Goal: Task Accomplishment & Management: Manage account settings

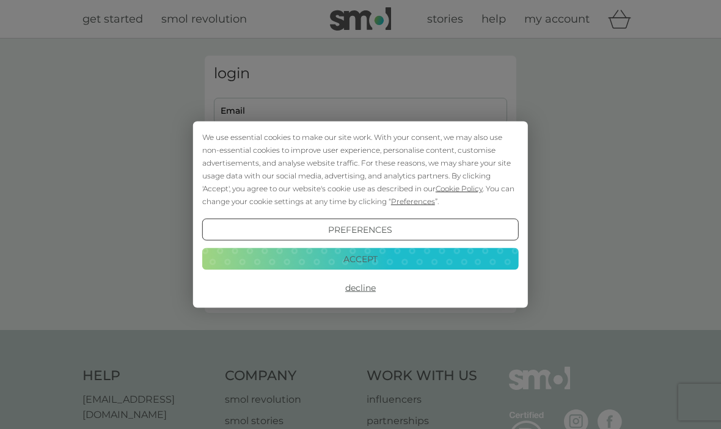
click at [474, 226] on button "Preferences" at bounding box center [360, 230] width 316 height 22
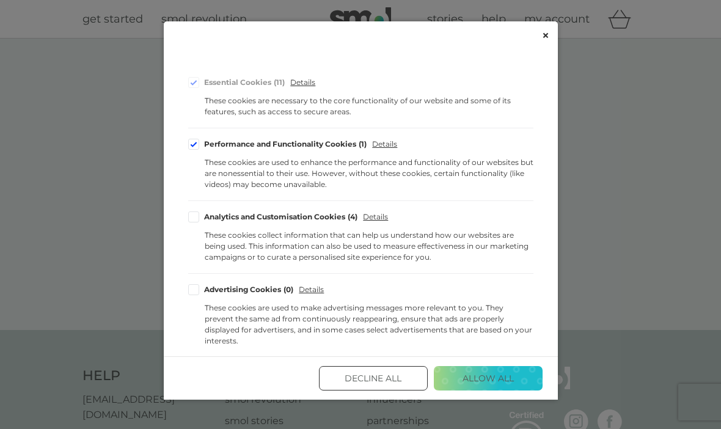
scroll to position [106, 0]
click at [382, 390] on button "Decline All" at bounding box center [373, 378] width 109 height 24
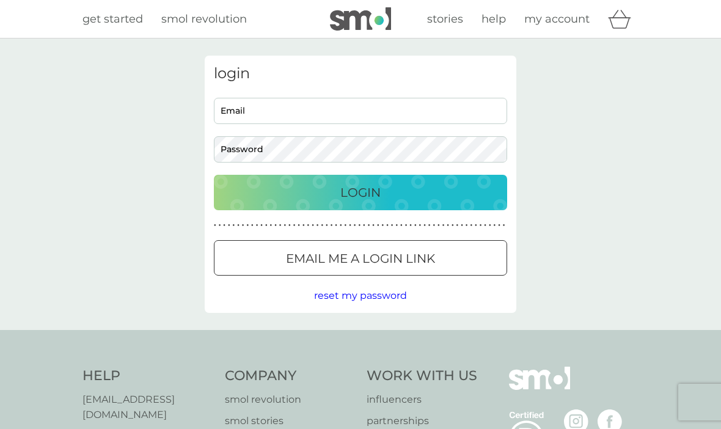
click at [445, 114] on input "Email" at bounding box center [360, 111] width 293 height 26
type input "joswhite2304@aol.com"
click at [360, 192] on button "Login" at bounding box center [360, 192] width 293 height 35
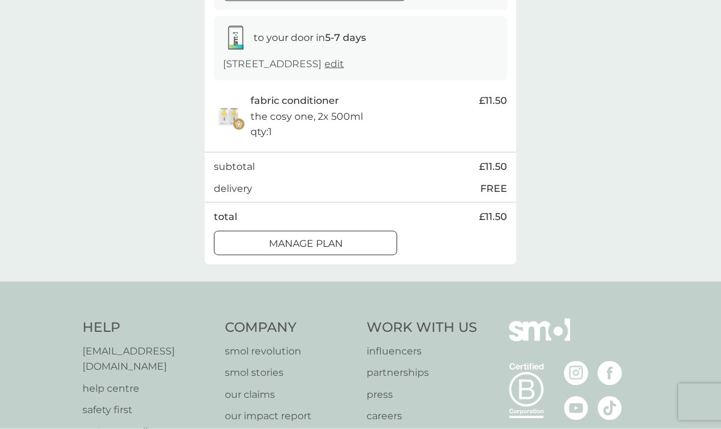
scroll to position [192, 0]
click at [252, 236] on div "Manage plan" at bounding box center [305, 244] width 182 height 16
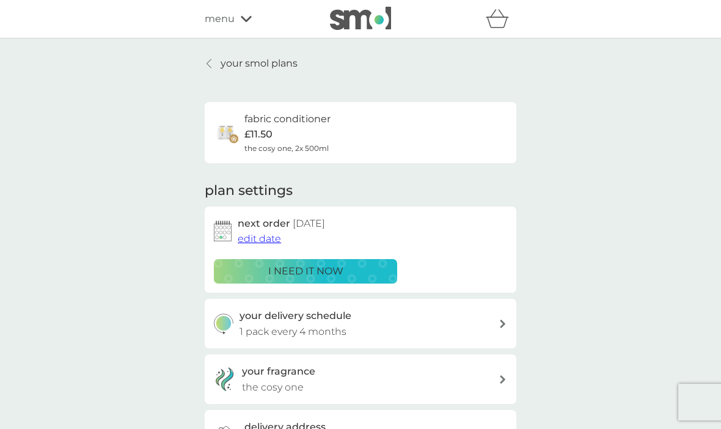
click at [114, 325] on div "your smol plans fabric conditioner £11.50 the cosy one, 2x 500ml plan settings …" at bounding box center [360, 320] width 721 height 564
